Goal: Find contact information: Obtain details needed to contact an individual or organization

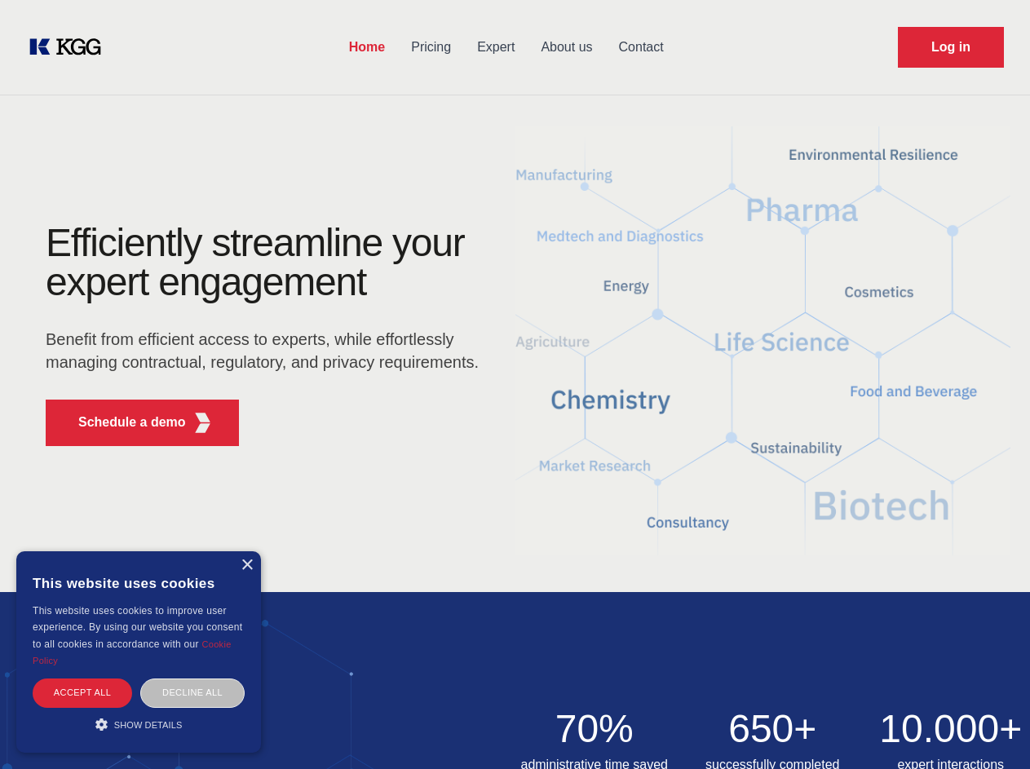
click at [515, 384] on div "Efficiently streamline your expert engagement Benefit from efficient access to …" at bounding box center [268, 342] width 496 height 236
click at [122, 423] on p "Schedule a demo" at bounding box center [132, 423] width 108 height 20
click at [246, 565] on div "×" at bounding box center [247, 566] width 12 height 12
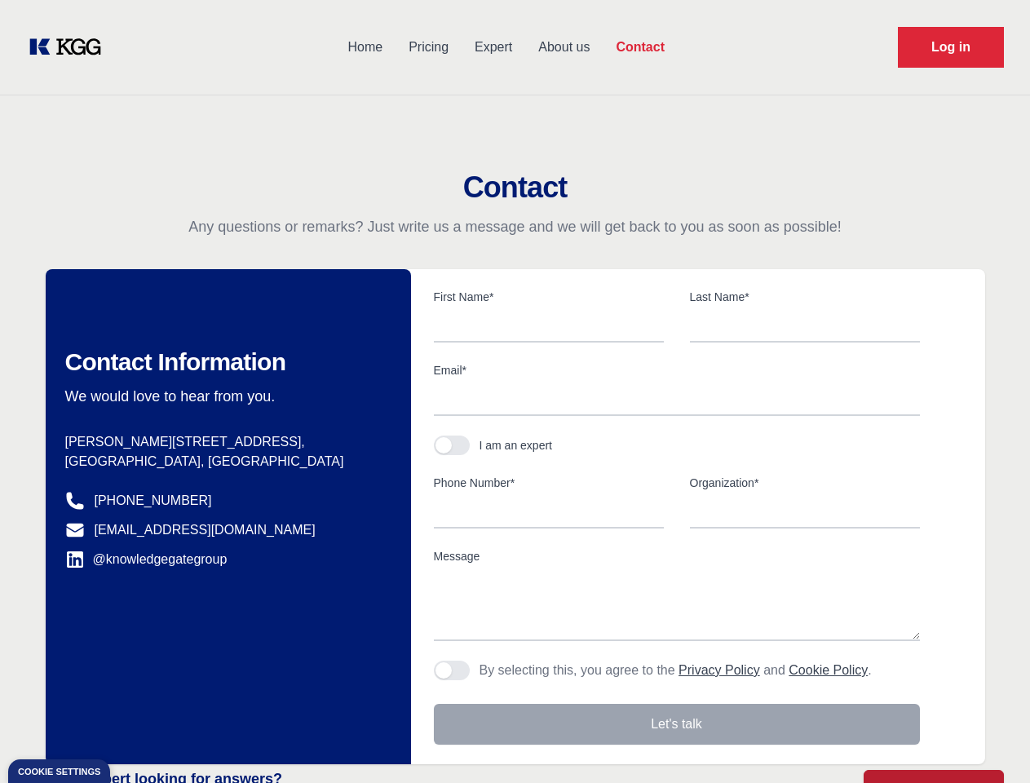
click at [193, 693] on div "Contact Information We would love to hear from you. Postal address [PERSON_NAME…" at bounding box center [228, 516] width 365 height 495
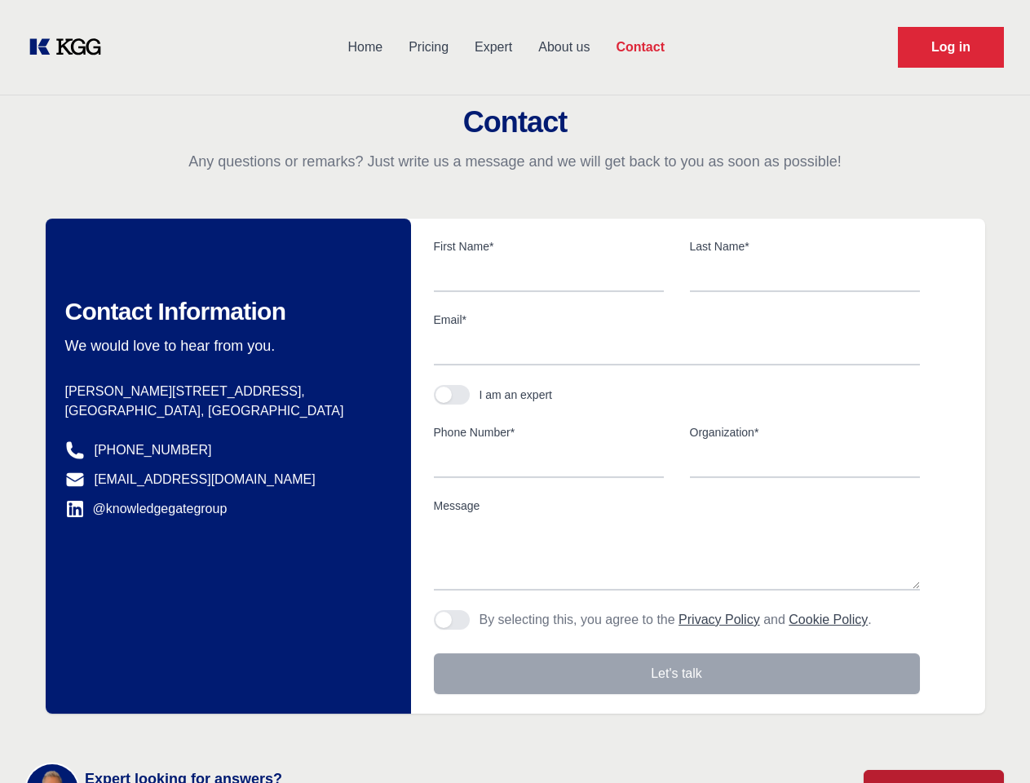
click at [139, 724] on main "Contact Any questions or remarks? Just write us a message and we will get back …" at bounding box center [515, 424] width 1030 height 849
